Goal: Task Accomplishment & Management: Manage account settings

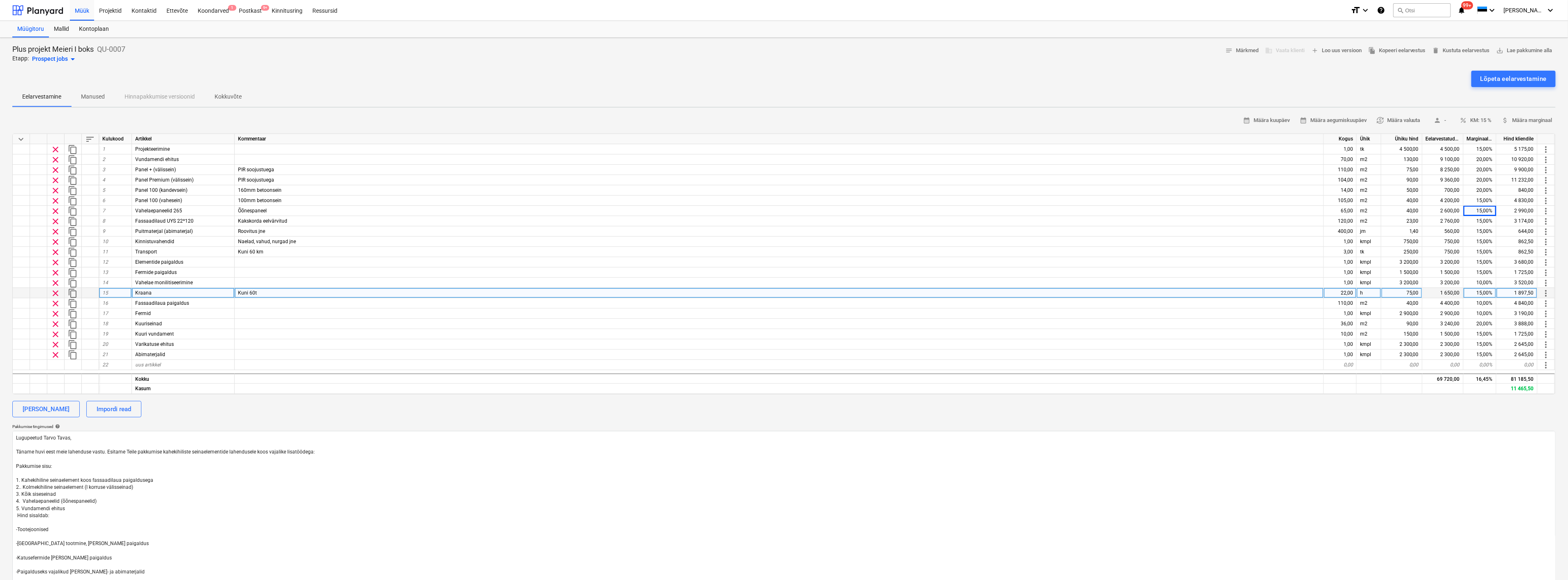
click at [1477, 292] on div "15,00%" at bounding box center [1480, 293] width 33 height 10
type input "5"
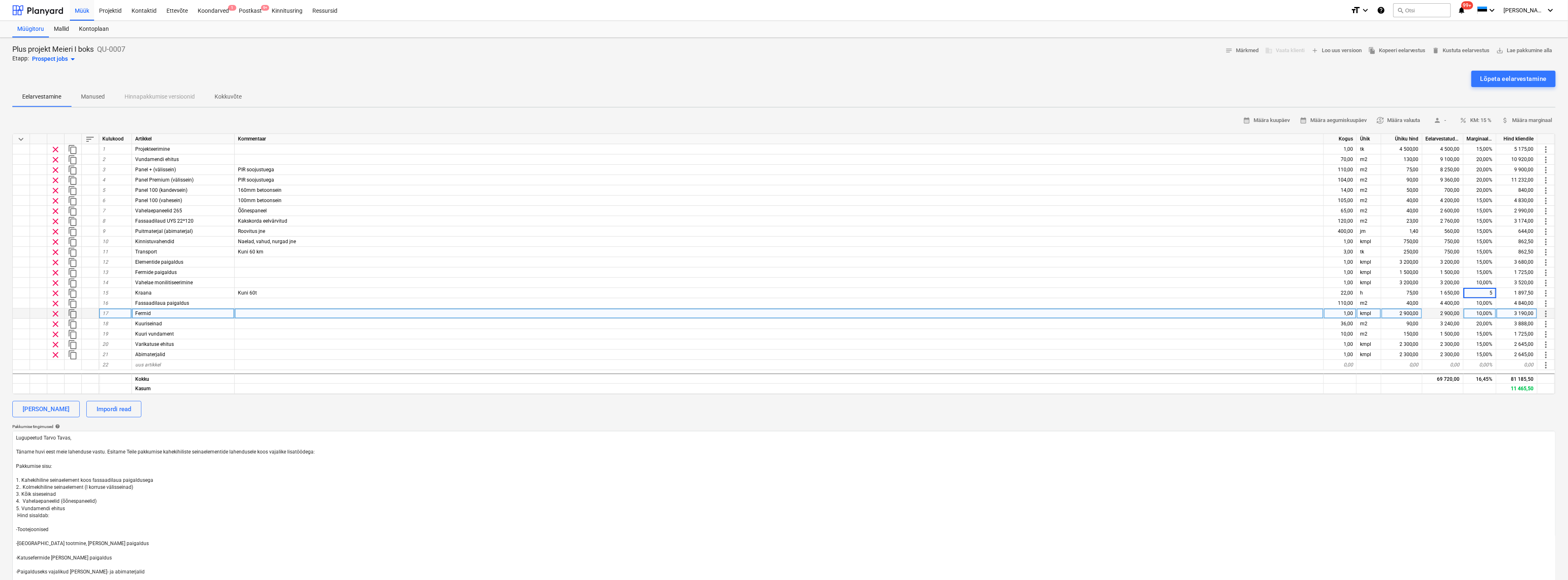
click at [1406, 310] on div "2 900,00" at bounding box center [1401, 314] width 41 height 10
type textarea "x"
type input "1800"
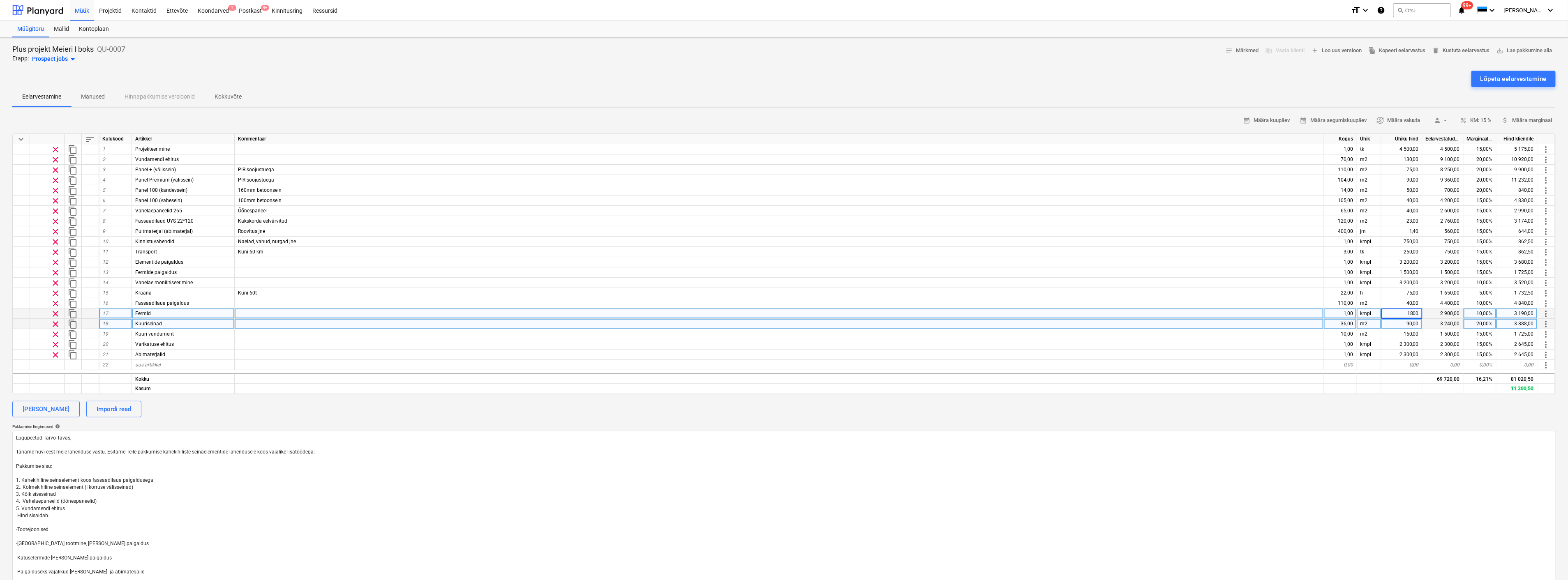
type textarea "x"
click at [1480, 322] on div "20,00%" at bounding box center [1480, 324] width 33 height 10
click at [1408, 324] on div "90,00" at bounding box center [1401, 324] width 41 height 10
type input "75"
type textarea "x"
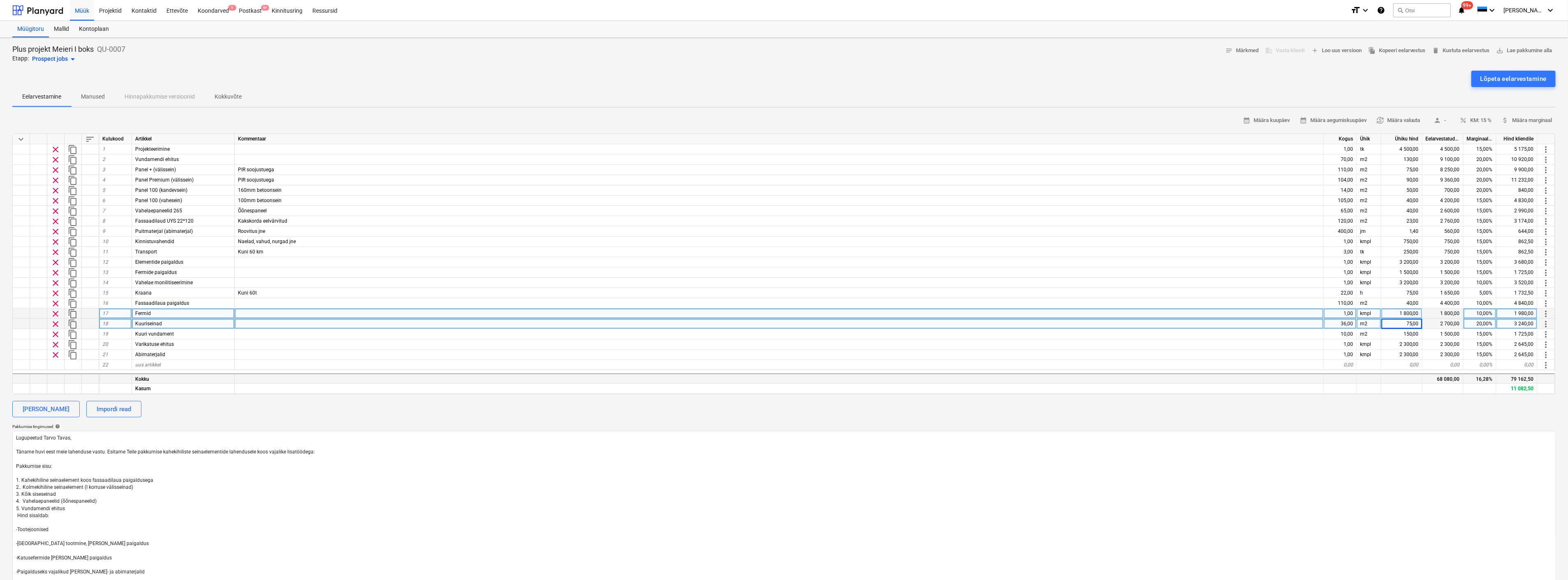
click at [1402, 381] on div at bounding box center [1401, 379] width 41 height 10
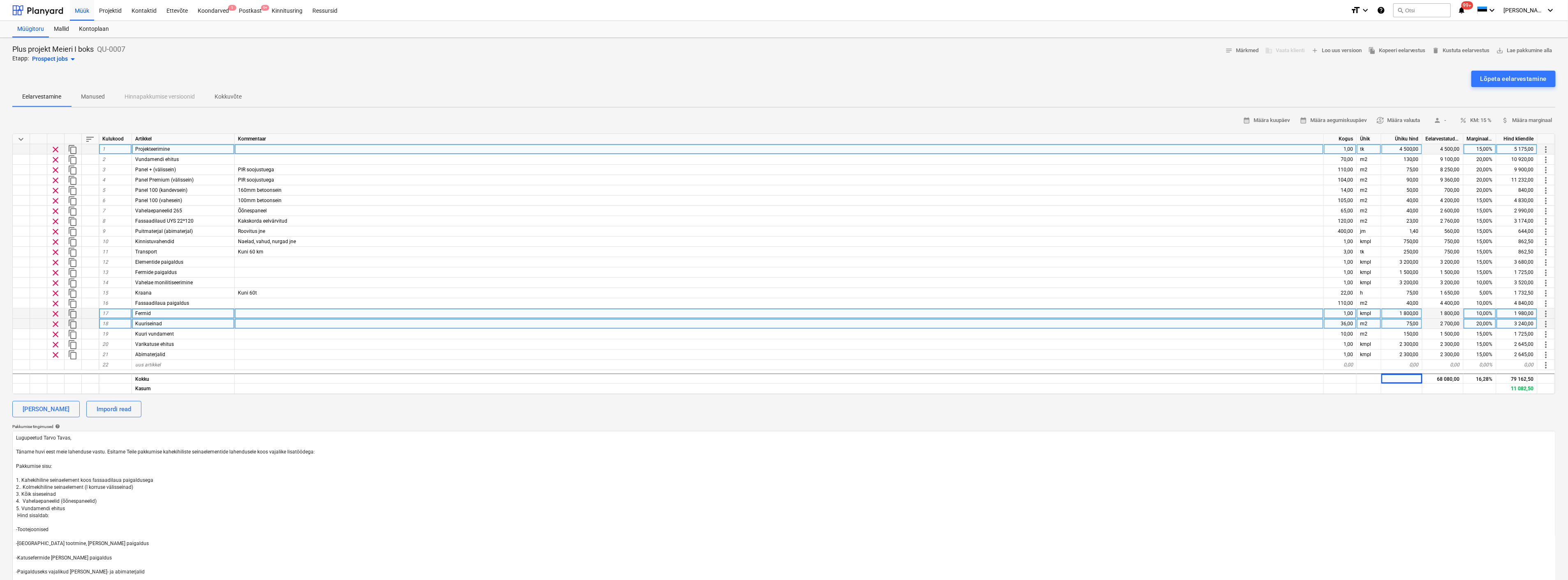
click at [1405, 145] on div "4 500,00" at bounding box center [1401, 149] width 41 height 10
type input "3"
type input "2500"
type textarea "x"
click at [1361, 413] on div "[PERSON_NAME] Impordi read" at bounding box center [784, 409] width 1544 height 17
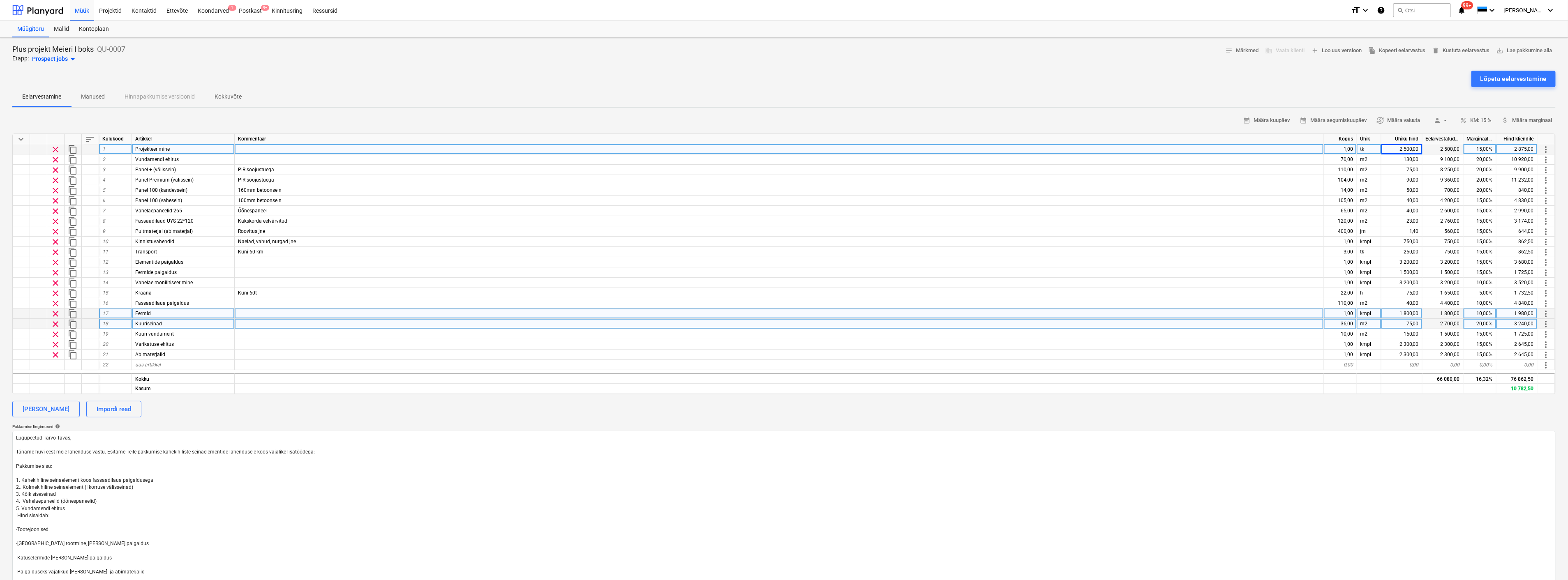
click at [1361, 413] on div "[PERSON_NAME] Impordi read" at bounding box center [784, 409] width 1544 height 17
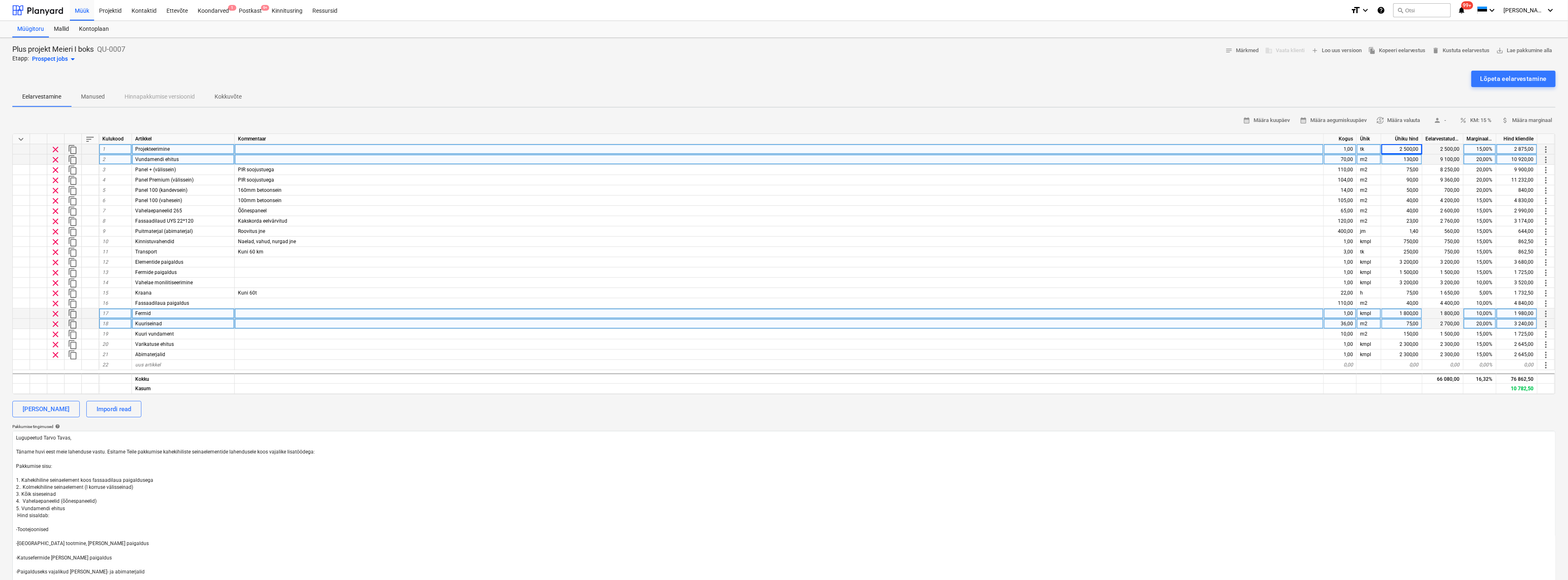
click at [1481, 157] on div "20,00%" at bounding box center [1480, 160] width 33 height 10
type input "15"
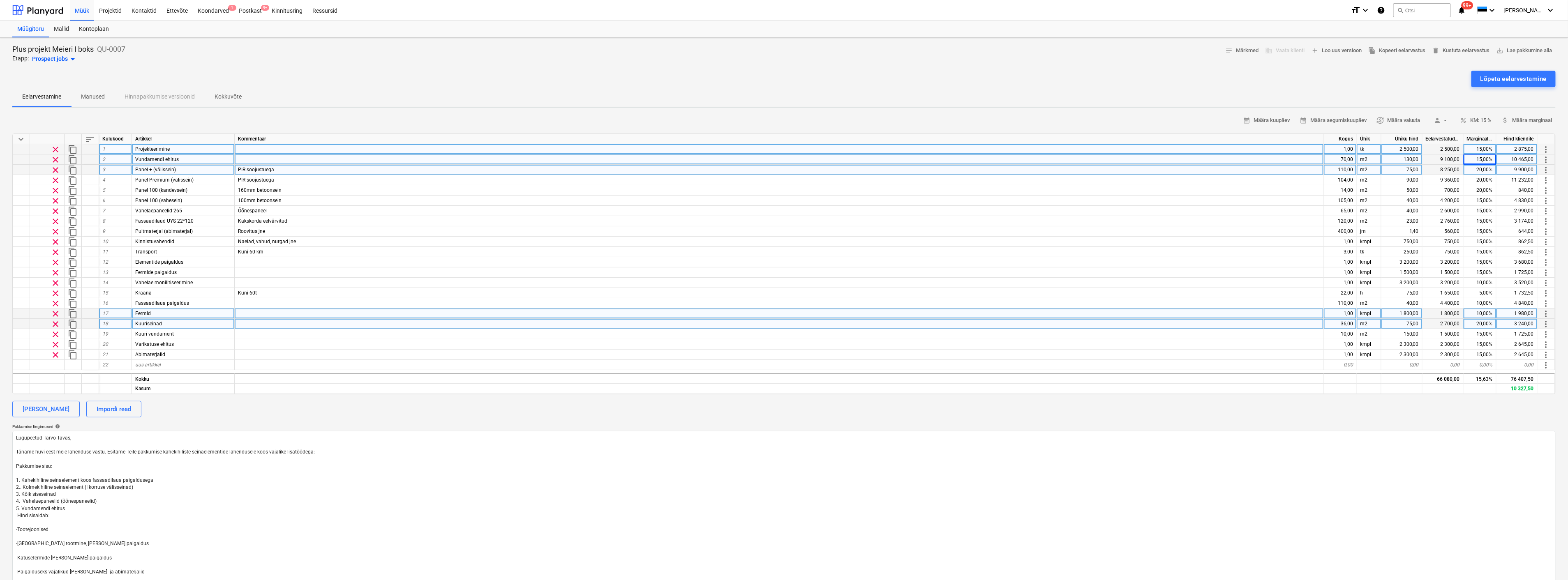
click at [1483, 167] on div "20,00%" at bounding box center [1480, 170] width 33 height 10
click at [1462, 420] on div "calendar_month Määra kuupäev calendar_month Määra aegumiskuupäev currency_excha…" at bounding box center [784, 403] width 1544 height 578
click at [1455, 421] on div "calendar_month Määra kuupäev calendar_month Määra aegumiskuupäev currency_excha…" at bounding box center [784, 403] width 1544 height 578
click at [1528, 77] on div "Lõpeta eelarvestamine" at bounding box center [1513, 78] width 66 height 10
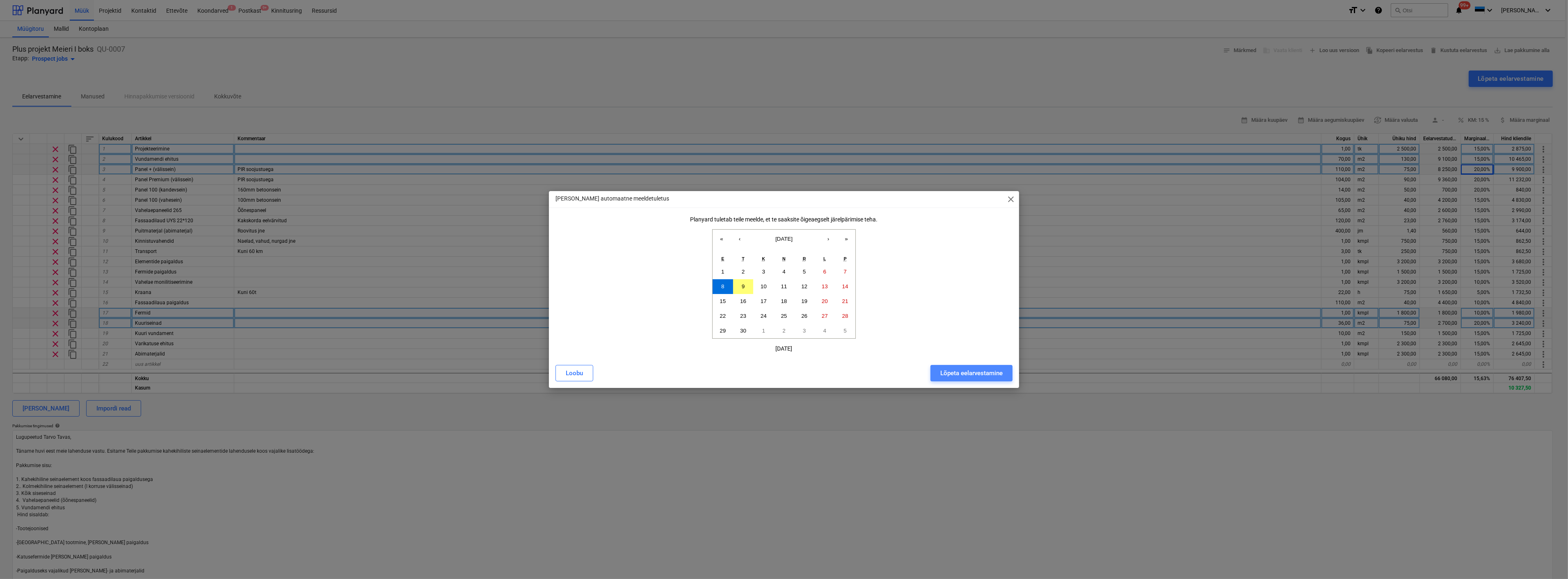
click at [970, 374] on div "Lõpeta eelarvestamine" at bounding box center [972, 374] width 63 height 10
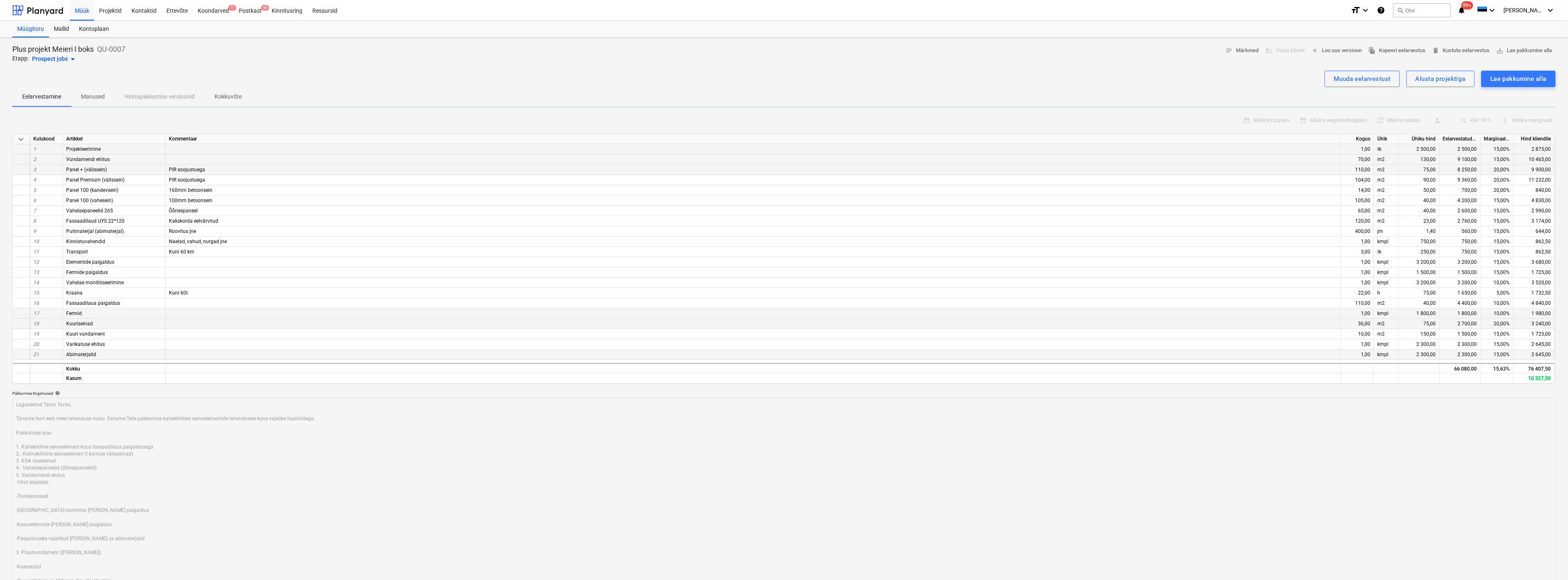
click at [1428, 351] on div "2 300,00" at bounding box center [1419, 355] width 41 height 10
click at [1426, 352] on div "2 300,00" at bounding box center [1419, 355] width 41 height 10
click at [1425, 352] on div "2 300,00" at bounding box center [1419, 355] width 41 height 10
click at [31, 31] on div "Müügitoru 1" at bounding box center [31, 29] width 37 height 17
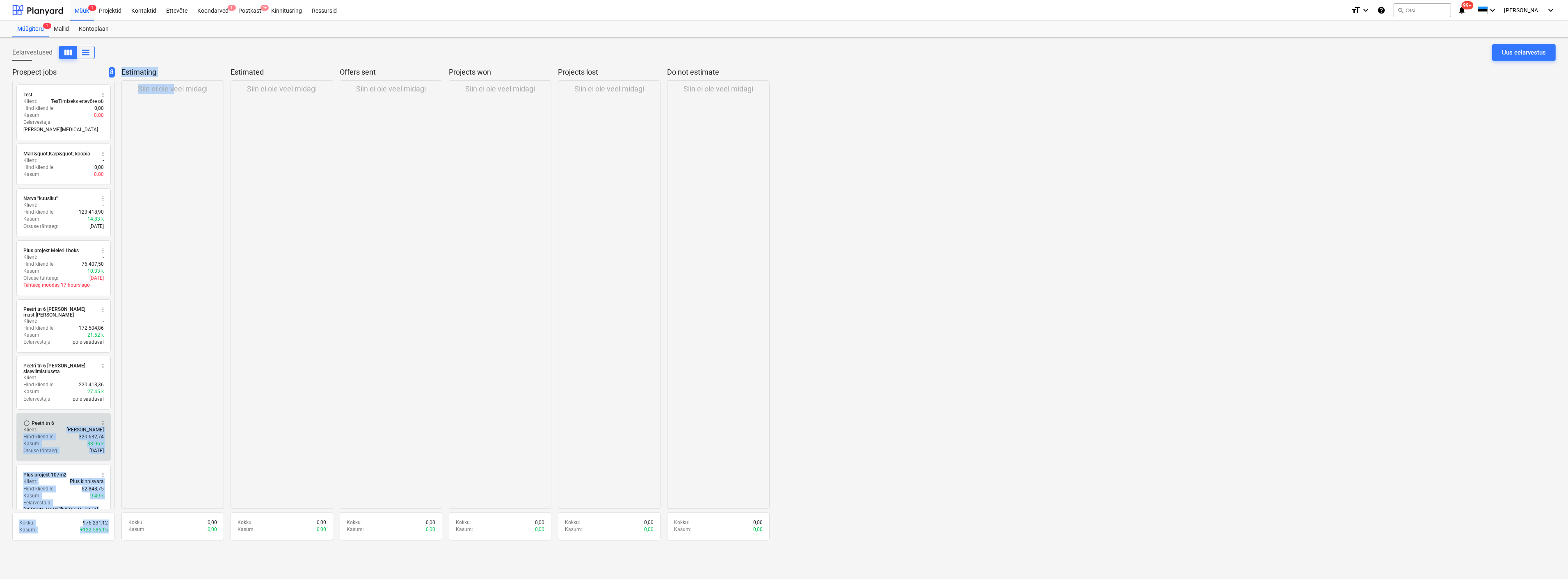
drag, startPoint x: 49, startPoint y: 421, endPoint x: 96, endPoint y: 424, distance: 47.1
click at [151, 414] on div "Prospect jobs 8 radio_button_unchecked Test more_vert Klient : TesTimiseks ette…" at bounding box center [784, 306] width 1544 height 479
click at [66, 427] on div "Klient : [PERSON_NAME]" at bounding box center [64, 430] width 80 height 7
click at [24, 421] on span "radio_button_unchecked" at bounding box center [27, 424] width 7 height 7
click at [100, 421] on span "more_vert" at bounding box center [104, 424] width 7 height 7
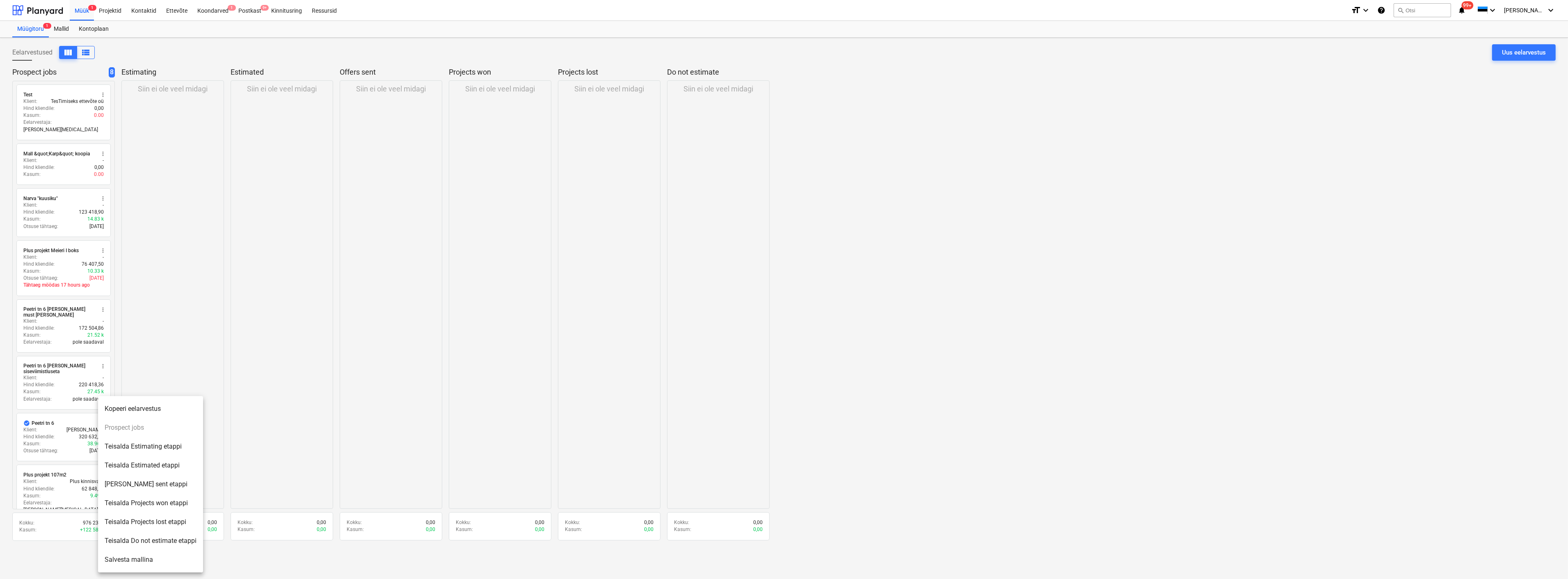
click at [148, 487] on li "[PERSON_NAME] sent etappi" at bounding box center [151, 485] width 105 height 19
click at [365, 96] on div "Peetri tn 6" at bounding box center [370, 95] width 23 height 7
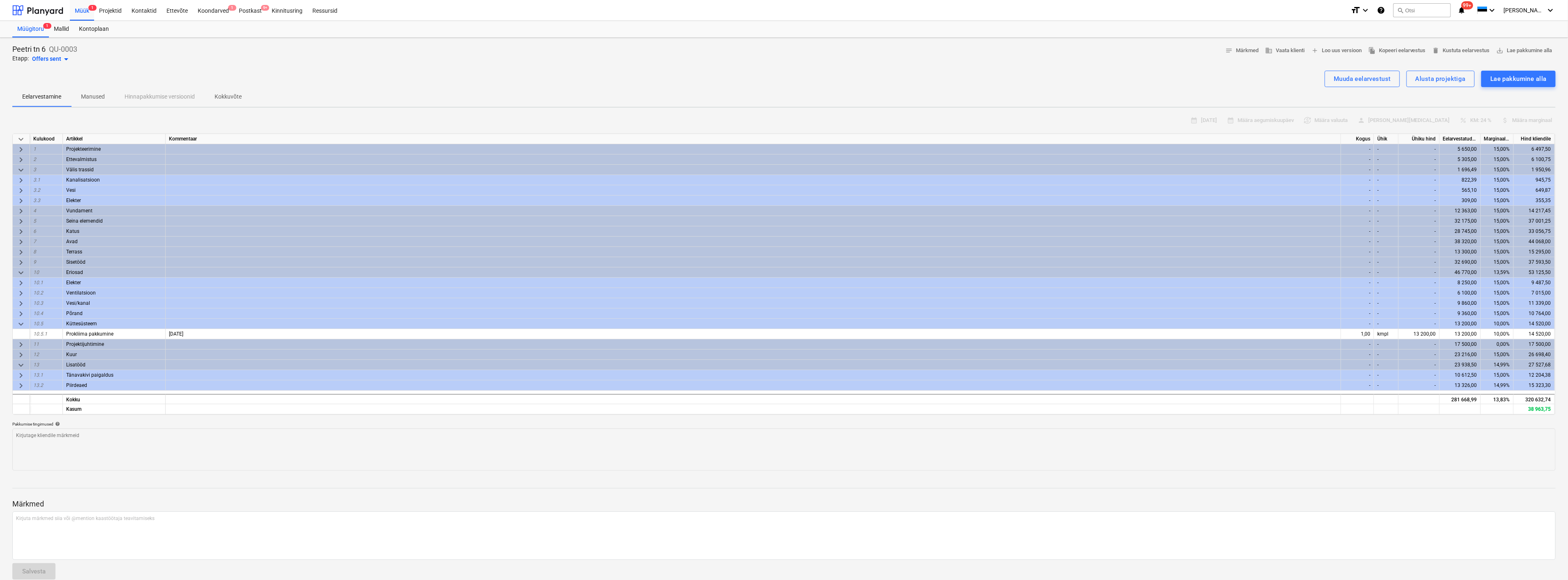
click at [20, 319] on span "keyboard_arrow_down" at bounding box center [20, 324] width 10 height 10
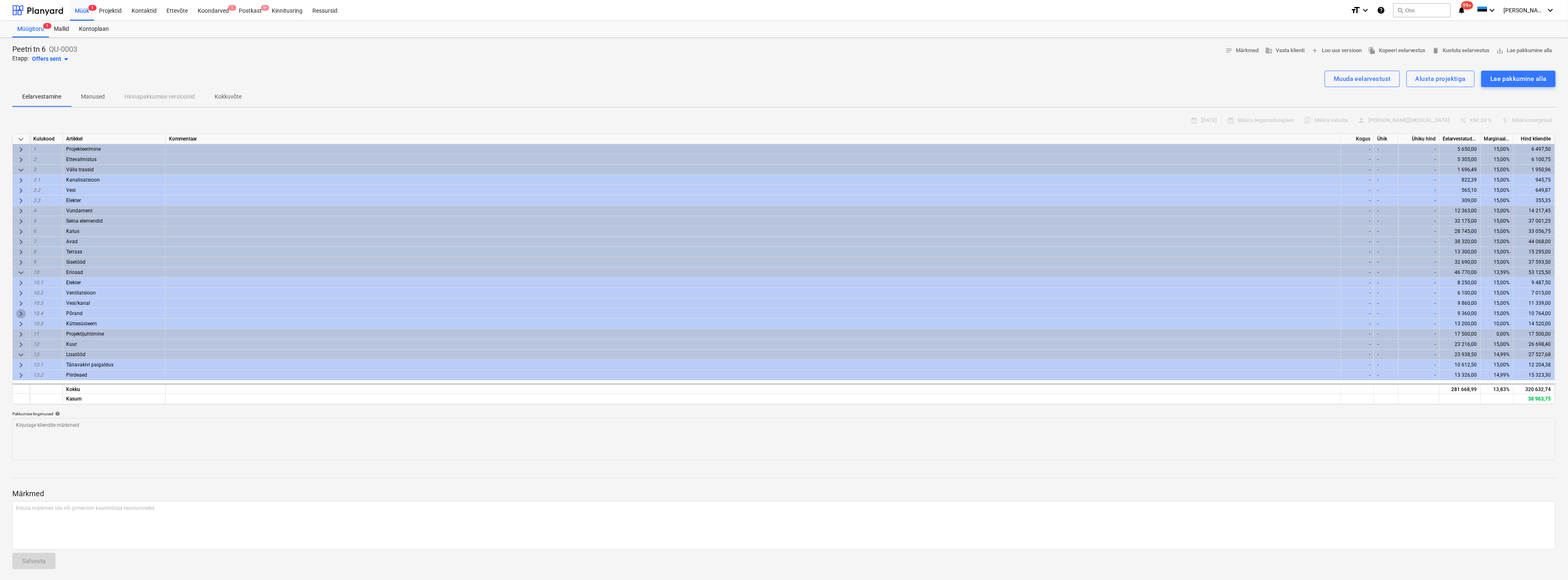
click at [22, 310] on span "keyboard_arrow_right" at bounding box center [20, 313] width 10 height 10
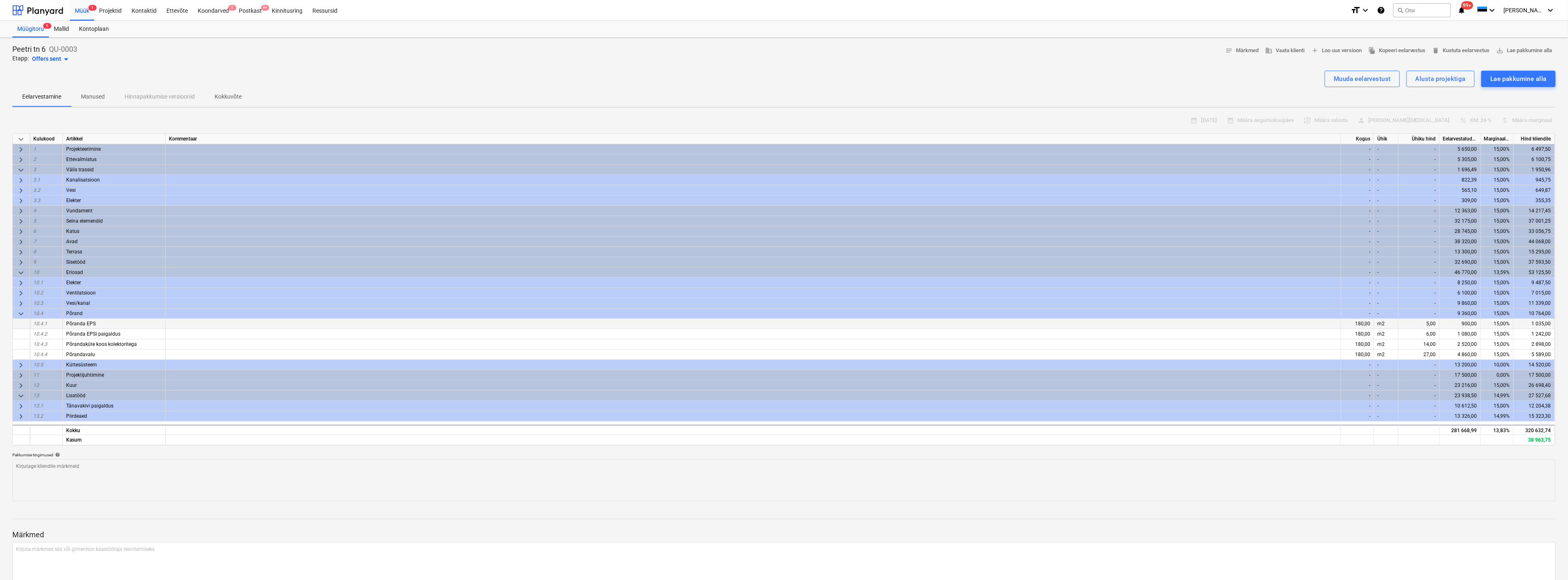
click at [22, 310] on span "keyboard_arrow_down" at bounding box center [20, 313] width 10 height 10
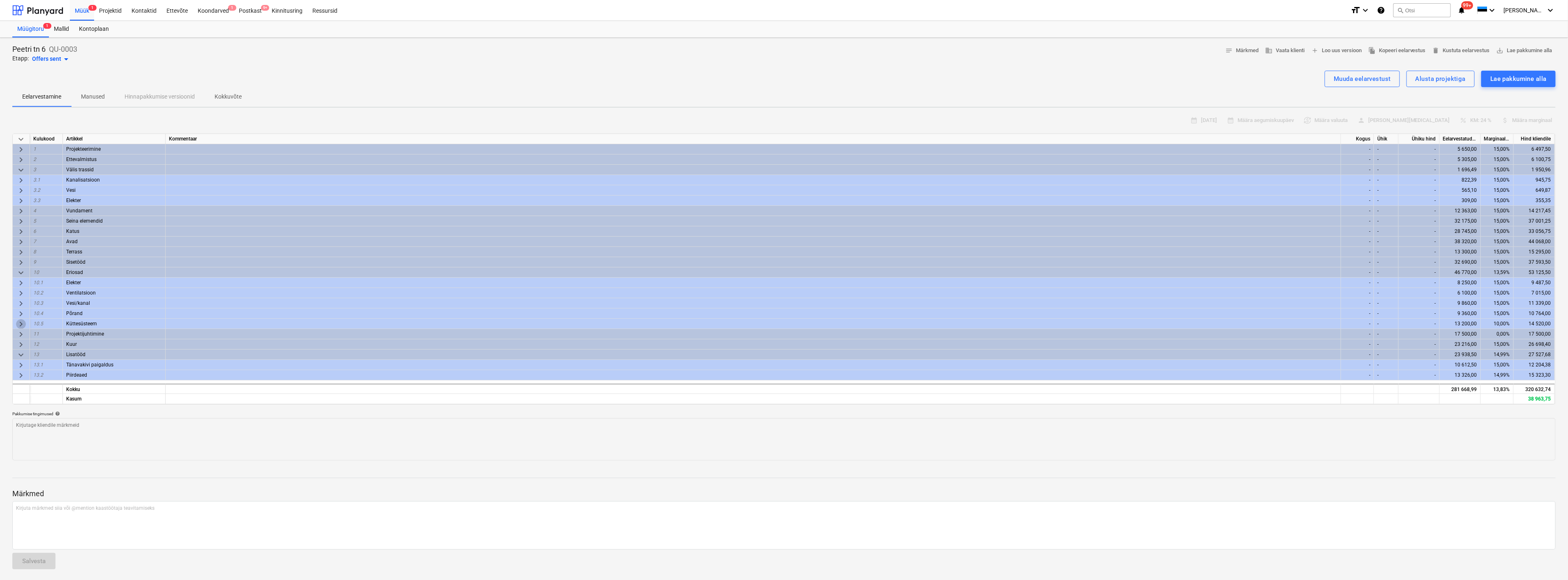
click at [18, 321] on span "keyboard_arrow_right" at bounding box center [20, 324] width 10 height 10
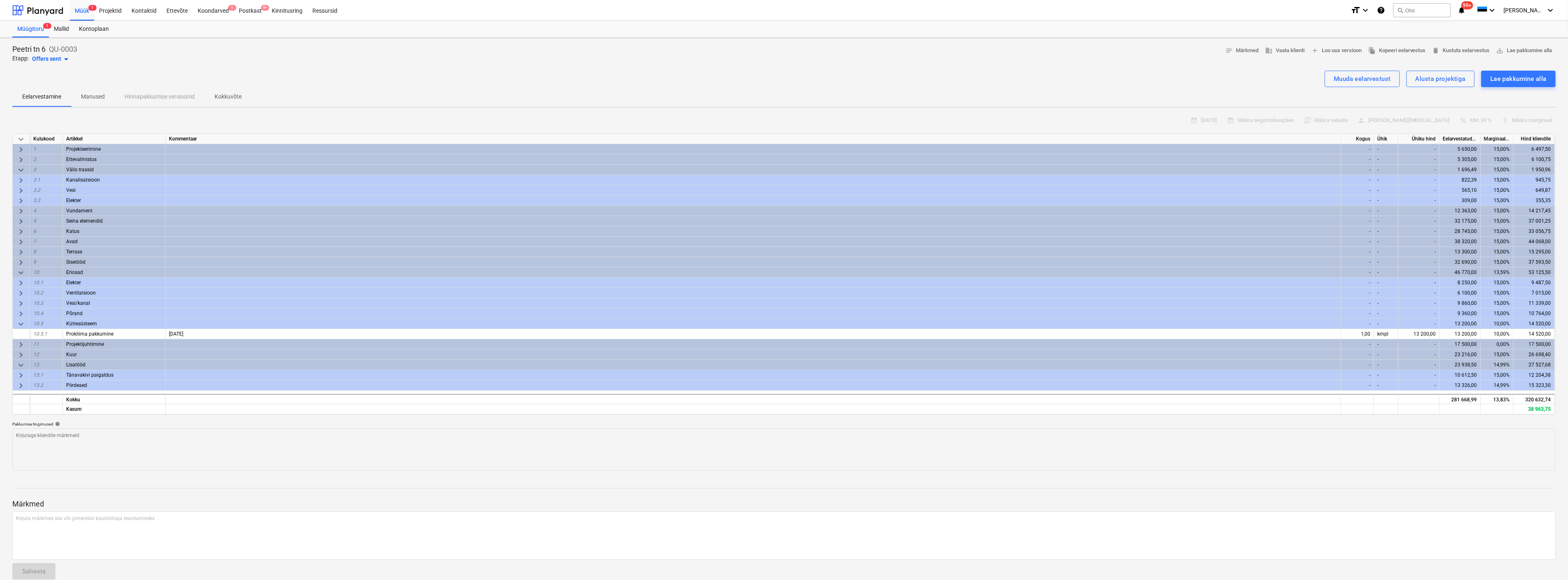
click at [18, 321] on span "keyboard_arrow_down" at bounding box center [20, 324] width 10 height 10
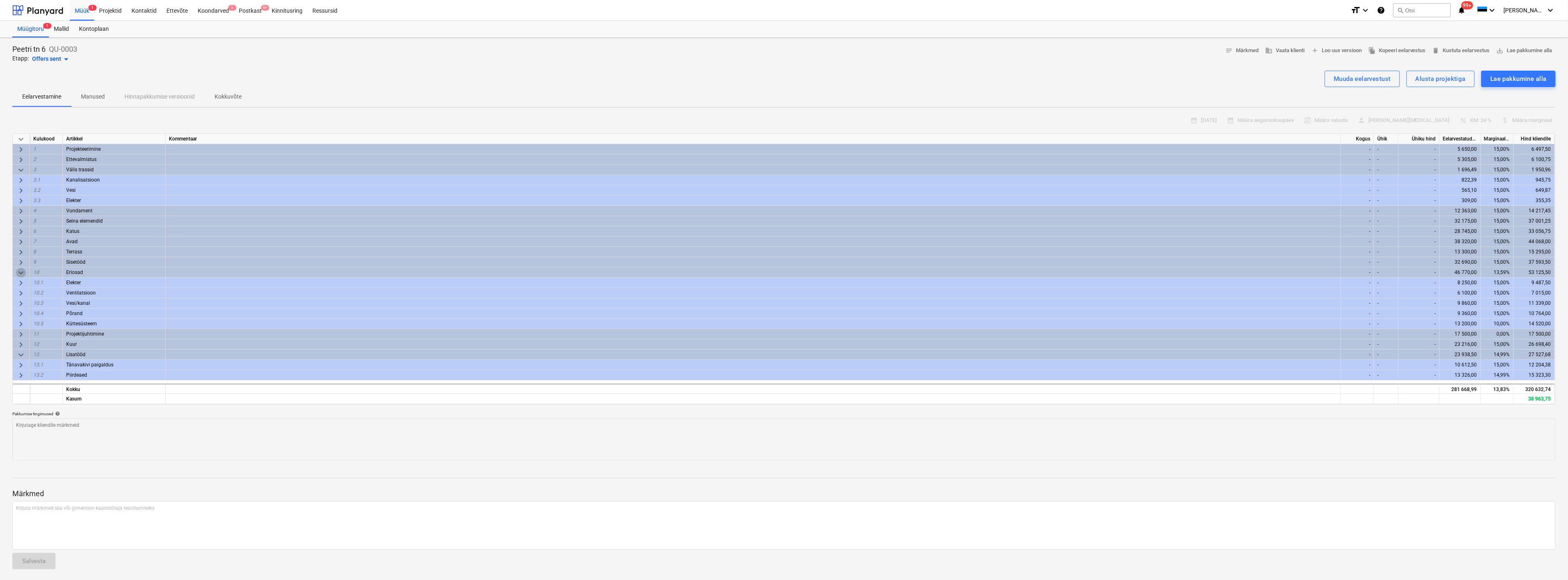
click at [22, 269] on span "keyboard_arrow_down" at bounding box center [20, 272] width 10 height 10
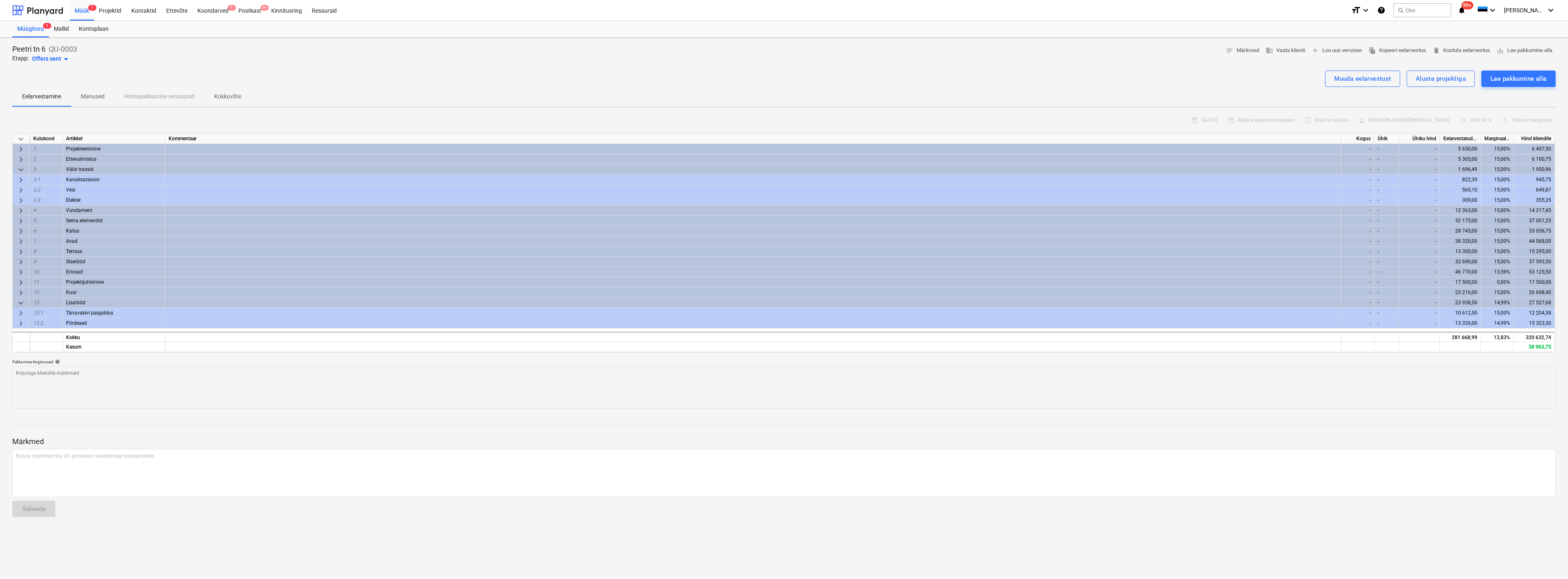
click at [21, 279] on span "keyboard_arrow_right" at bounding box center [20, 282] width 10 height 10
type textarea "x"
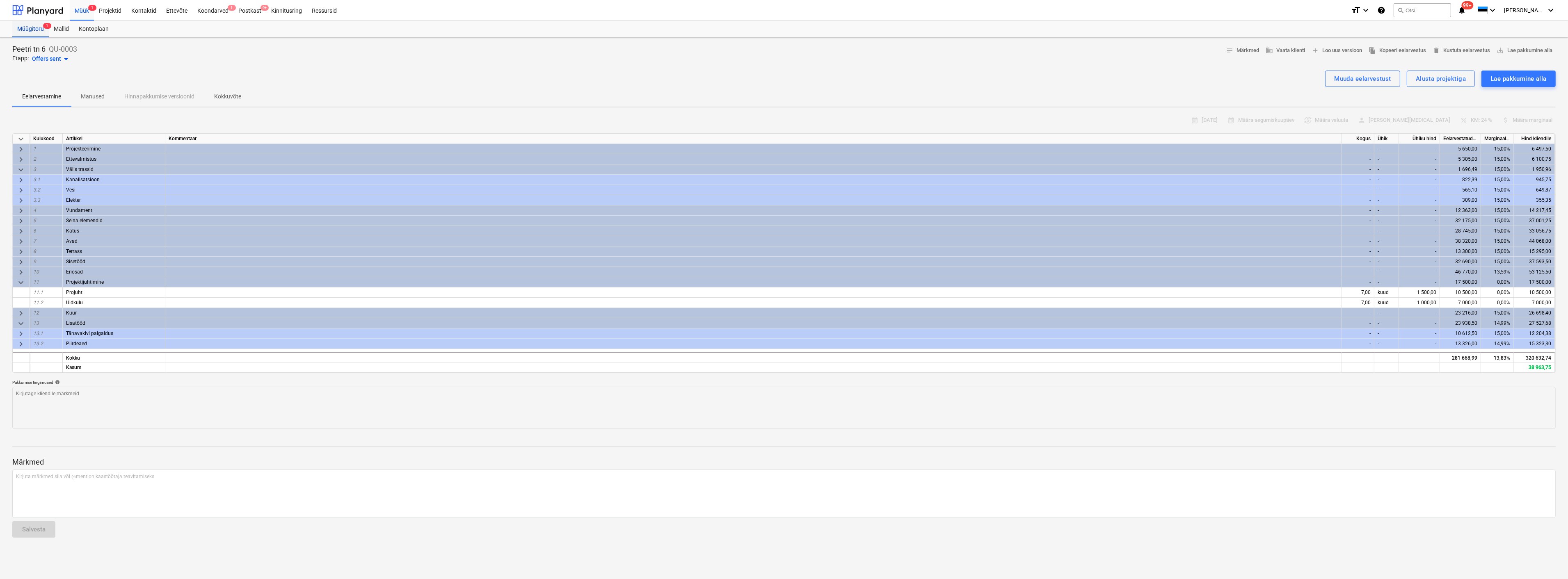
click at [37, 28] on div "Müügitoru 1" at bounding box center [30, 29] width 37 height 17
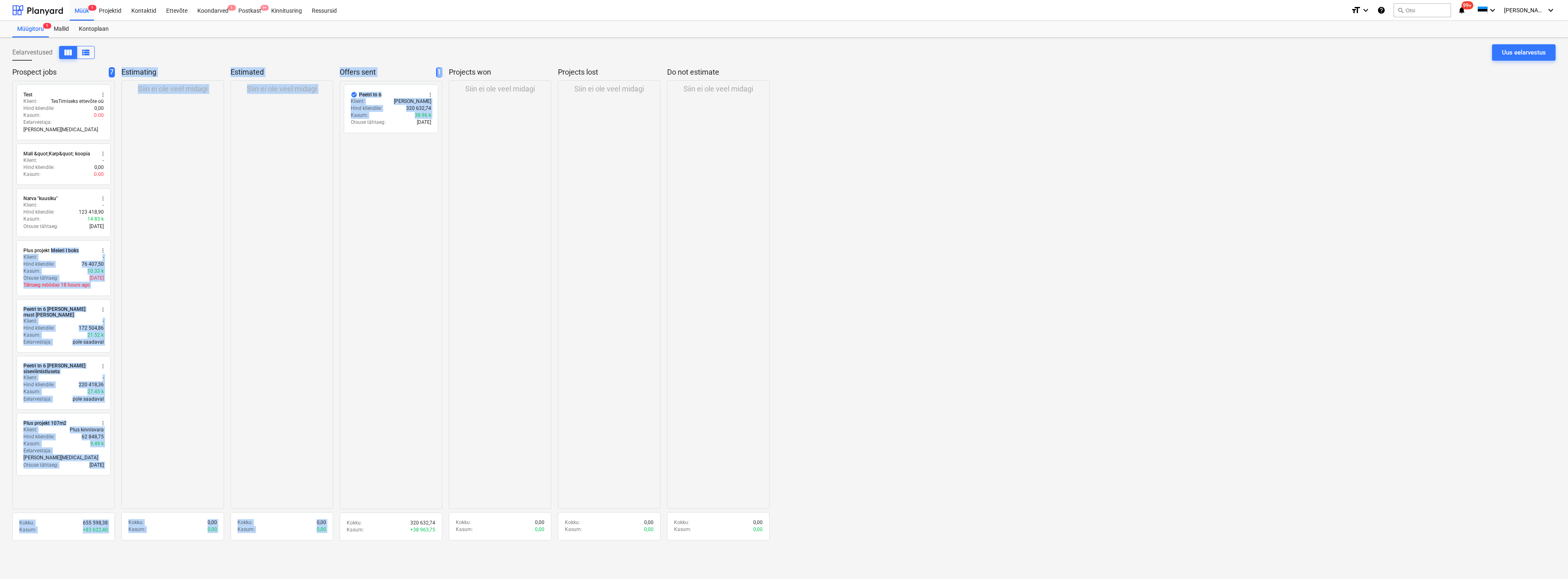
drag, startPoint x: 58, startPoint y: 242, endPoint x: 340, endPoint y: 236, distance: 282.1
click at [340, 236] on div "Prospect jobs 7 radio_button_unchecked Test more_vert Klient : TesTimiseks ette…" at bounding box center [784, 306] width 1544 height 479
click at [259, 276] on div "Siin ei ole veel midagi" at bounding box center [282, 294] width 103 height 428
